Goal: Information Seeking & Learning: Find specific fact

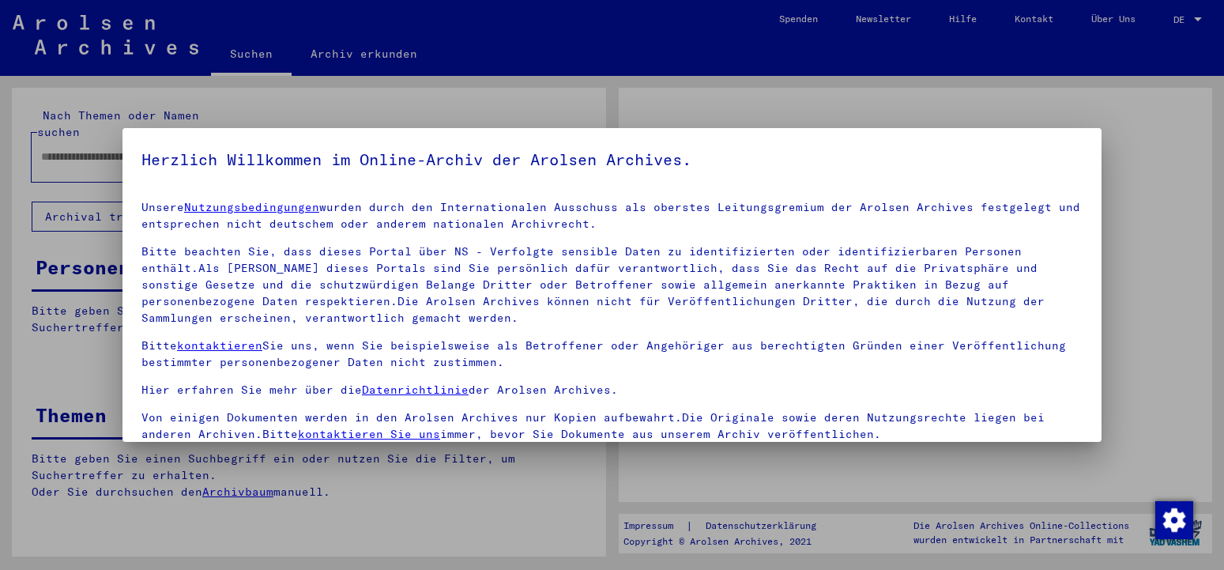
type input "**********"
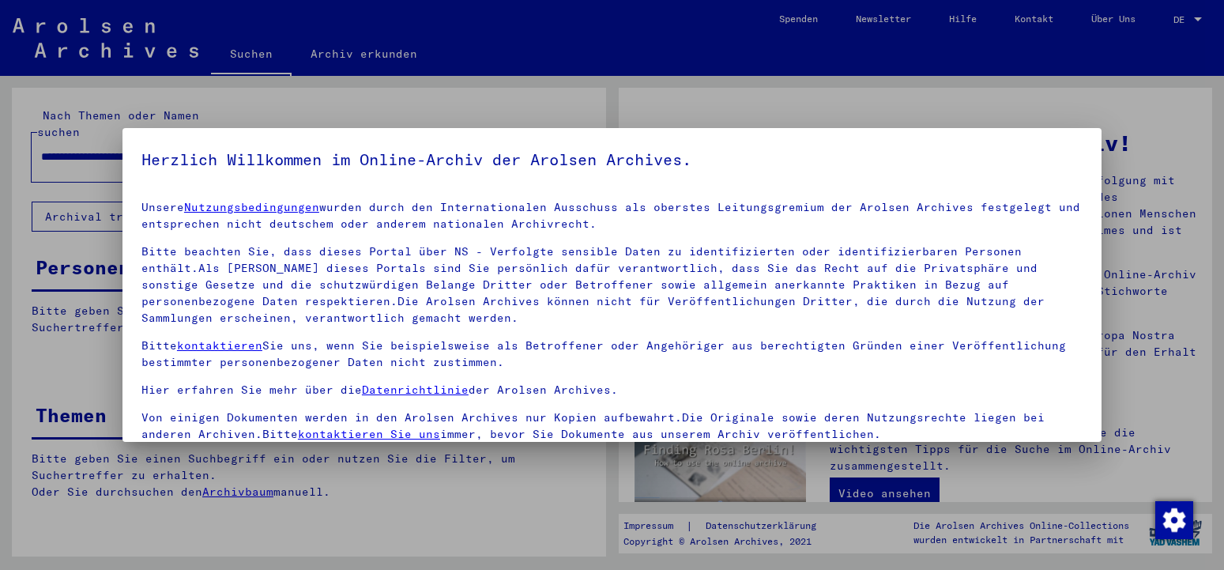
click at [512, 142] on mat-dialog-container "Herzlich Willkommen im Online-Archiv der Arolsen Archives. Unsere Nutzungsbedin…" at bounding box center [612, 285] width 979 height 314
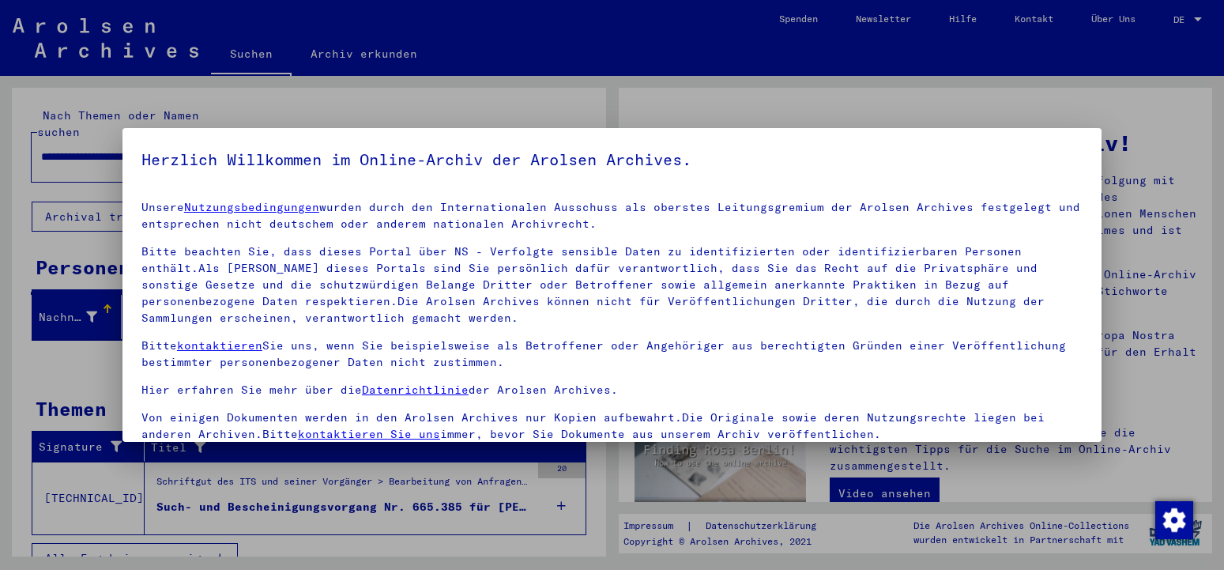
scroll to position [136, 0]
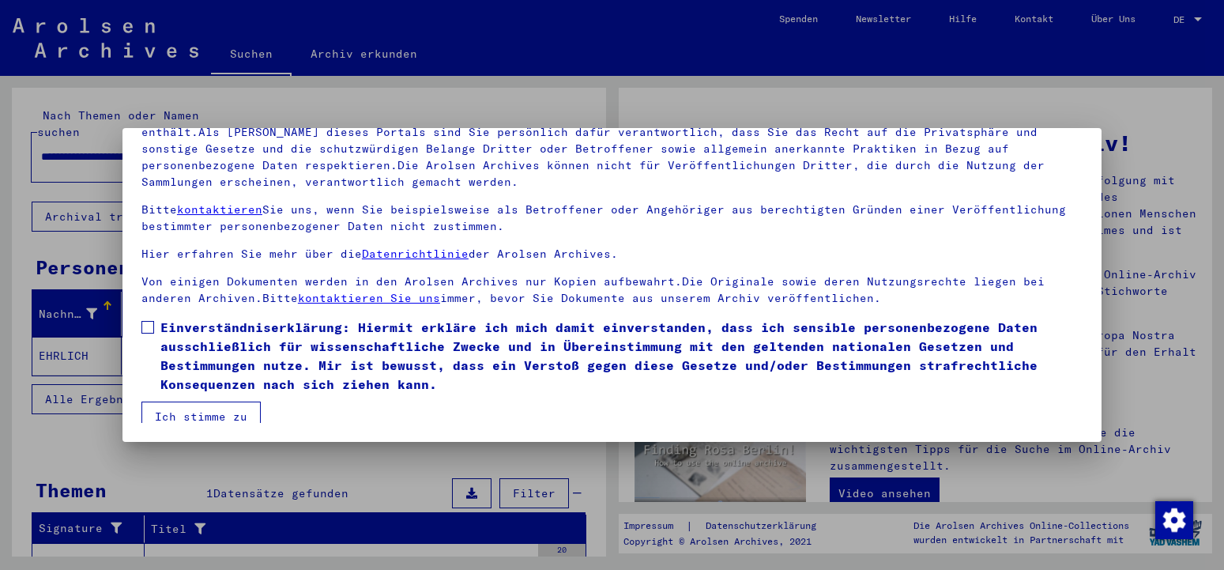
click at [152, 326] on span at bounding box center [147, 327] width 13 height 13
click at [215, 420] on button "Ich stimme zu" at bounding box center [200, 417] width 119 height 30
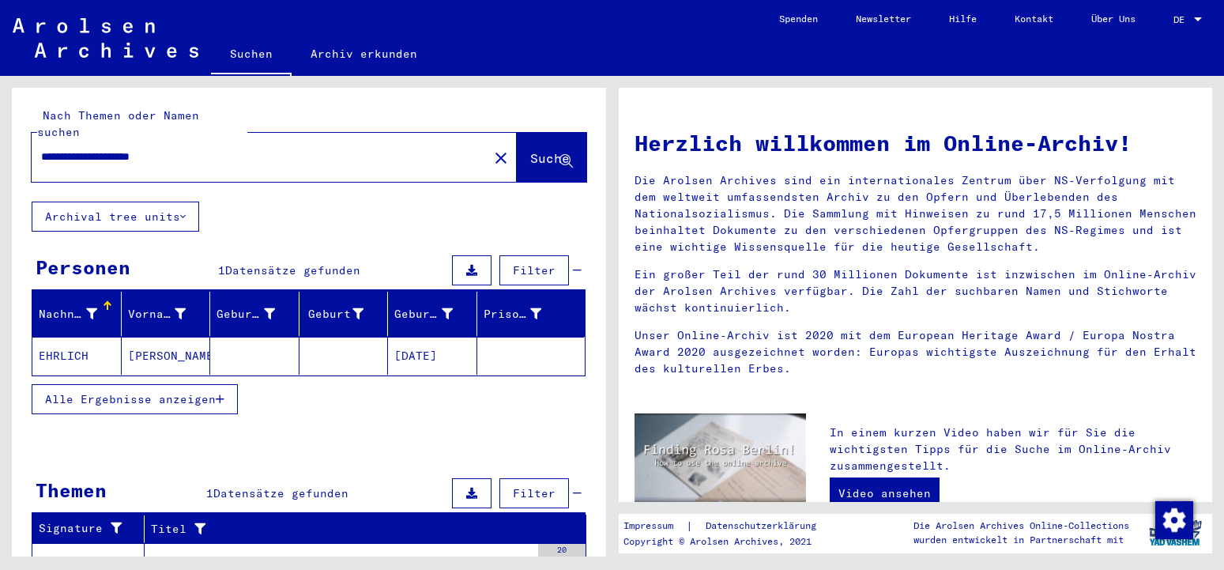
click at [74, 337] on mat-cell "EHRLICH" at bounding box center [76, 356] width 89 height 38
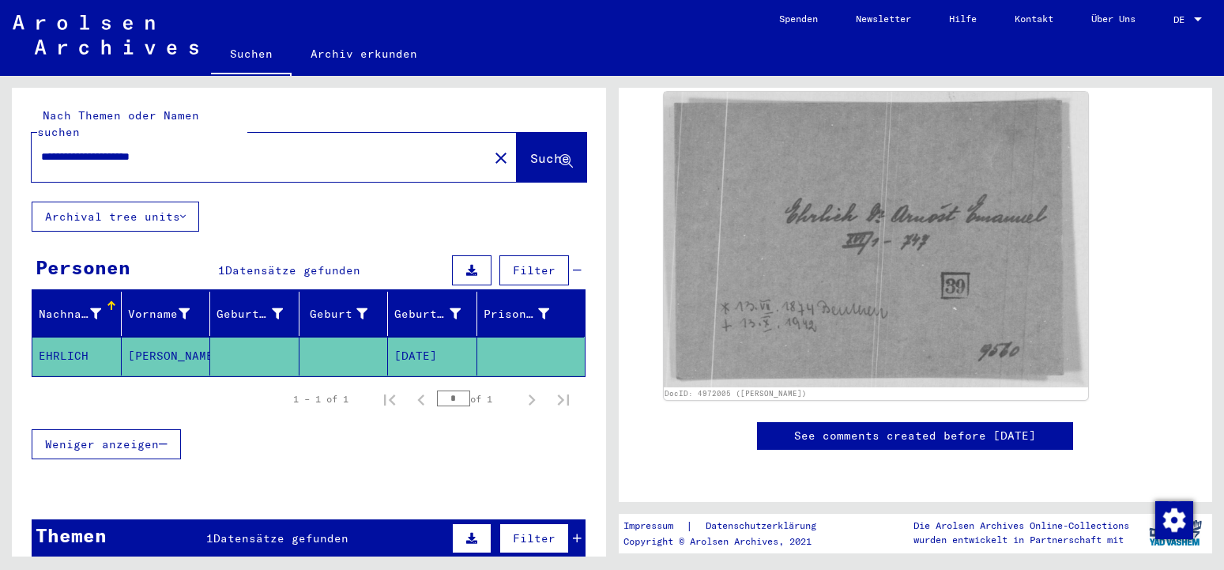
scroll to position [254, 0]
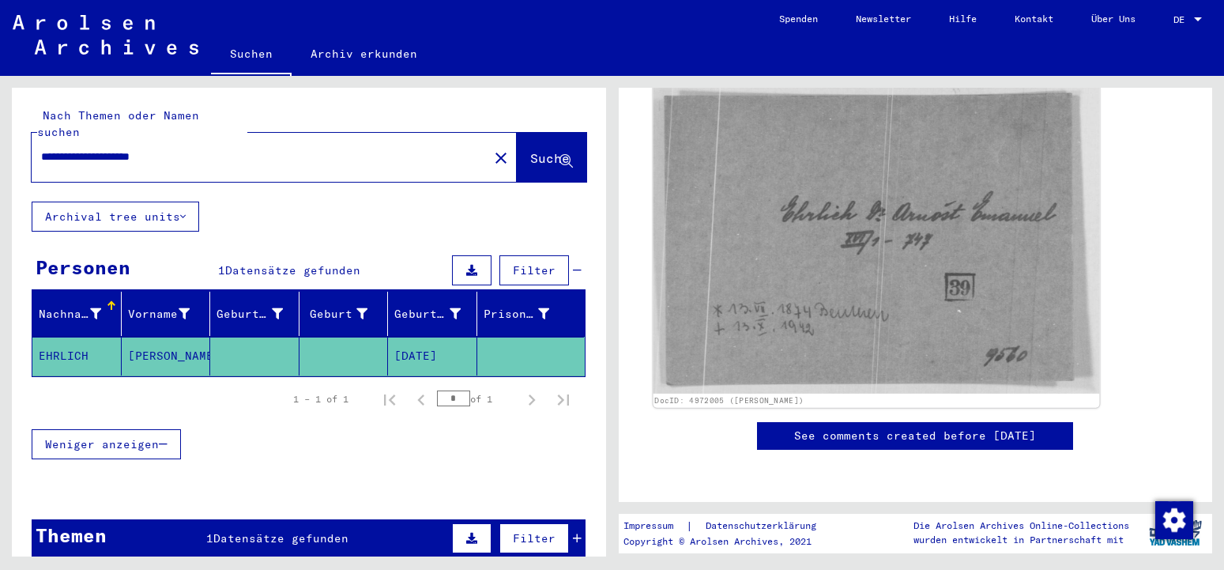
click at [742, 239] on img at bounding box center [876, 239] width 446 height 310
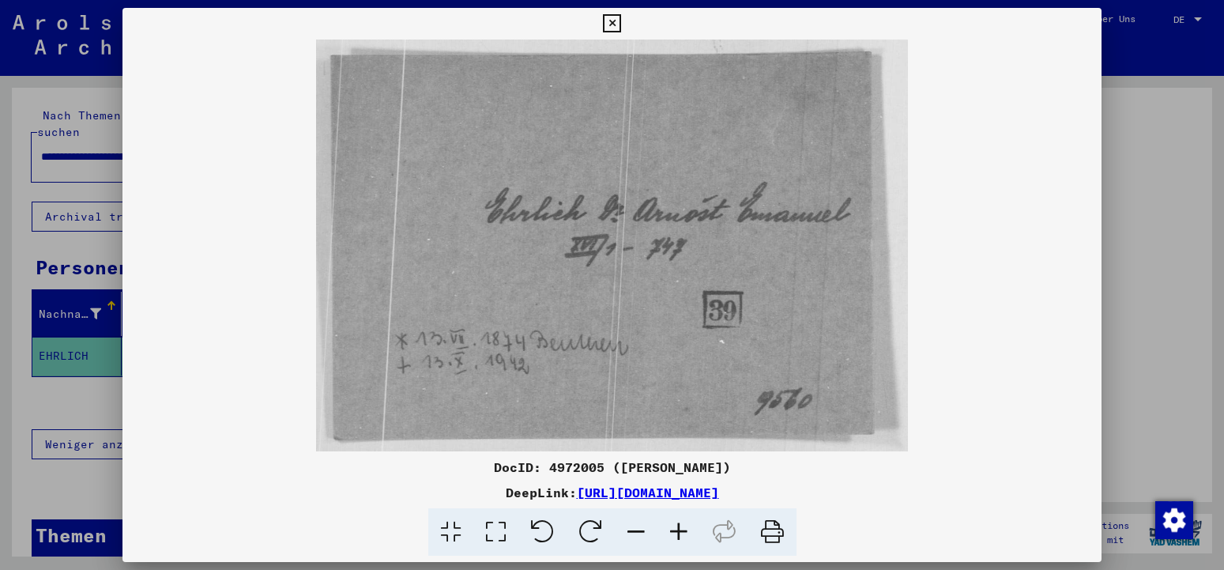
scroll to position [254, 0]
drag, startPoint x: 1088, startPoint y: 18, endPoint x: 1098, endPoint y: 23, distance: 10.6
click at [621, 23] on icon at bounding box center [612, 23] width 18 height 19
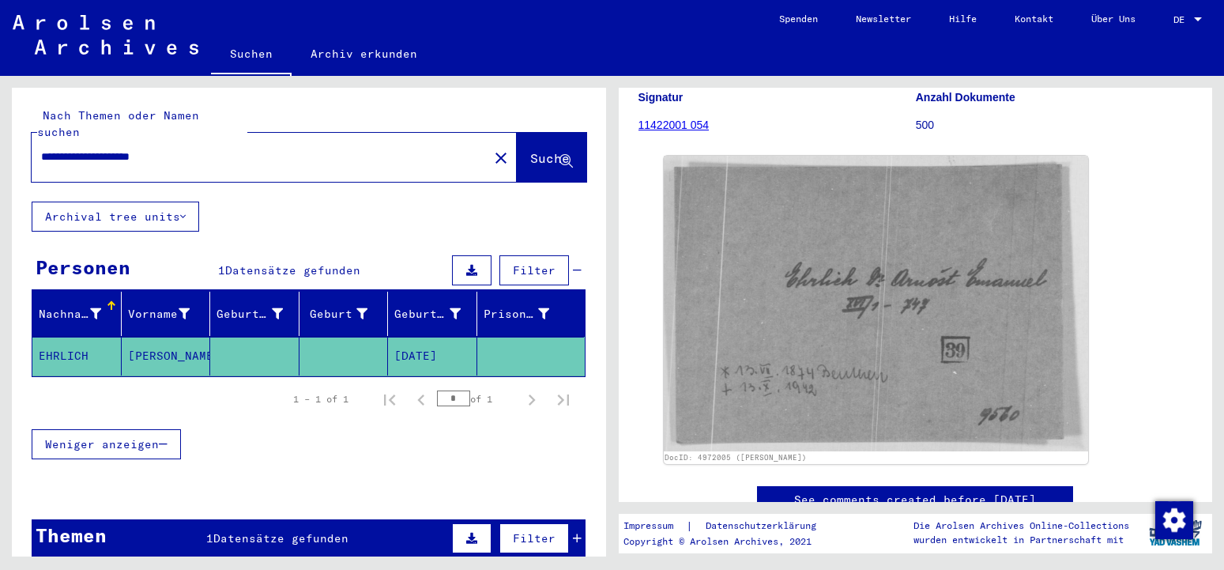
scroll to position [176, 0]
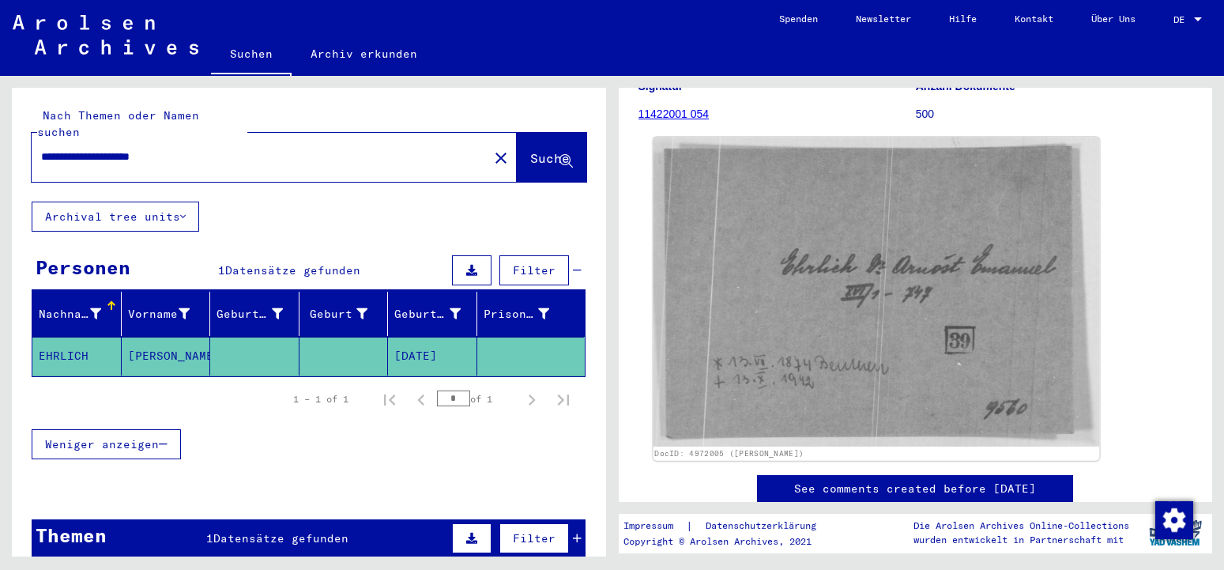
click at [838, 263] on img at bounding box center [876, 292] width 446 height 310
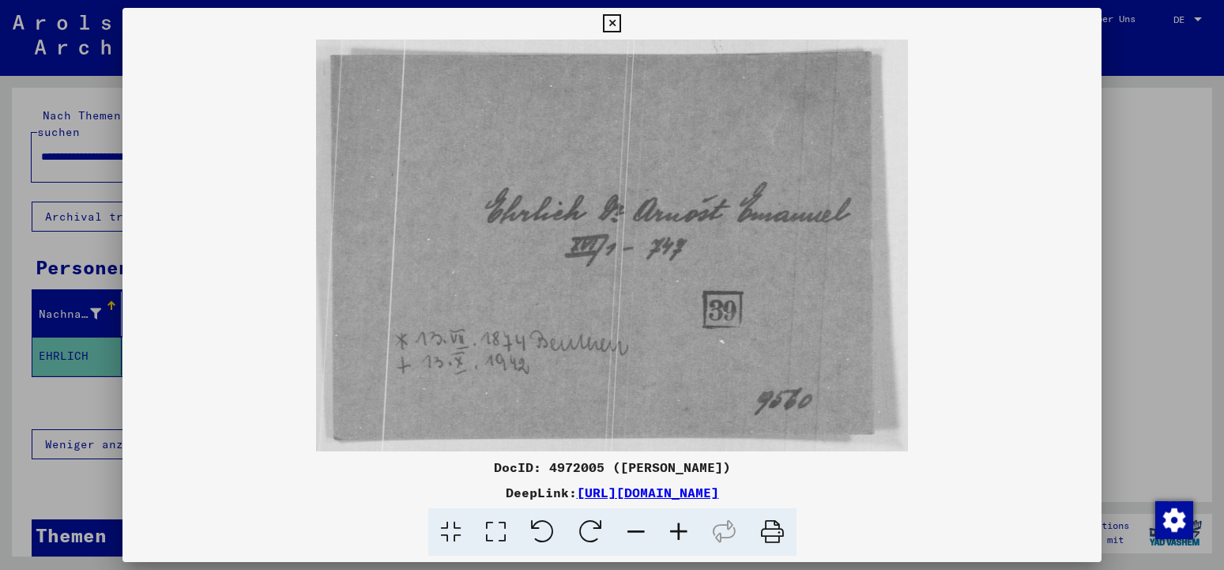
click at [621, 20] on icon at bounding box center [612, 23] width 18 height 19
